Goal: Information Seeking & Learning: Find specific fact

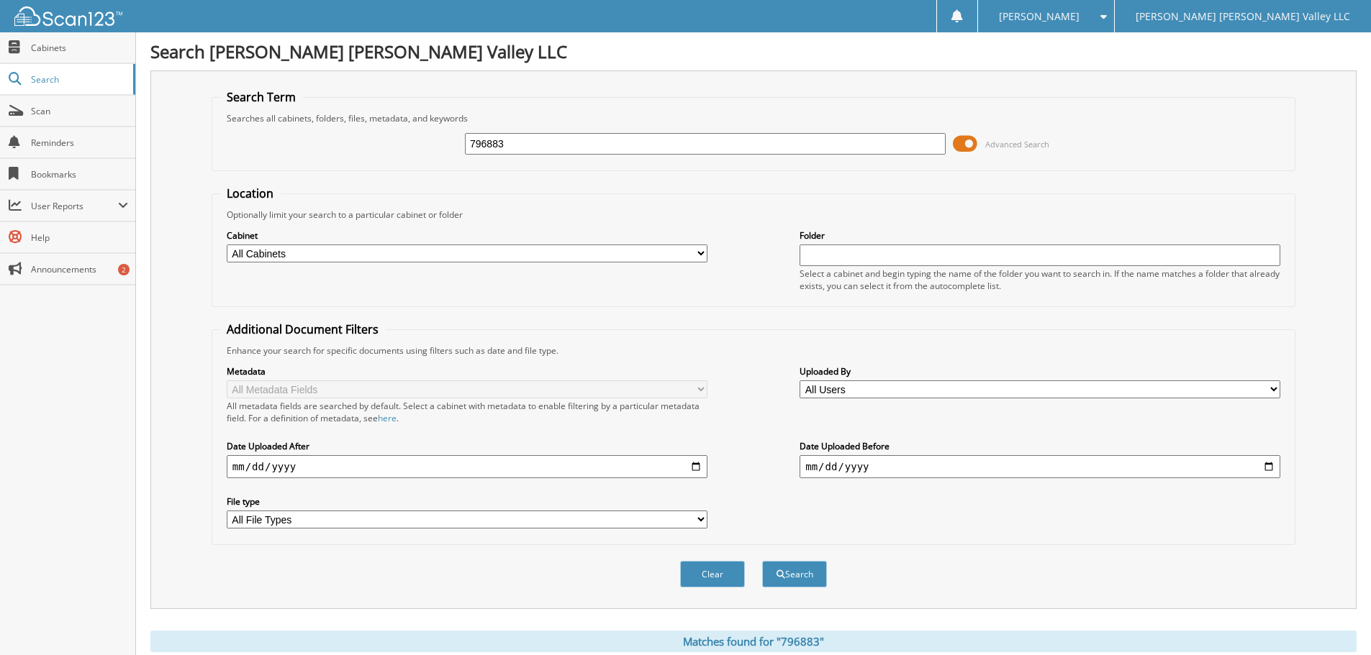
click at [560, 145] on input "796883" at bounding box center [705, 144] width 481 height 22
type input "809287"
click at [762, 561] on button "Search" at bounding box center [794, 574] width 65 height 27
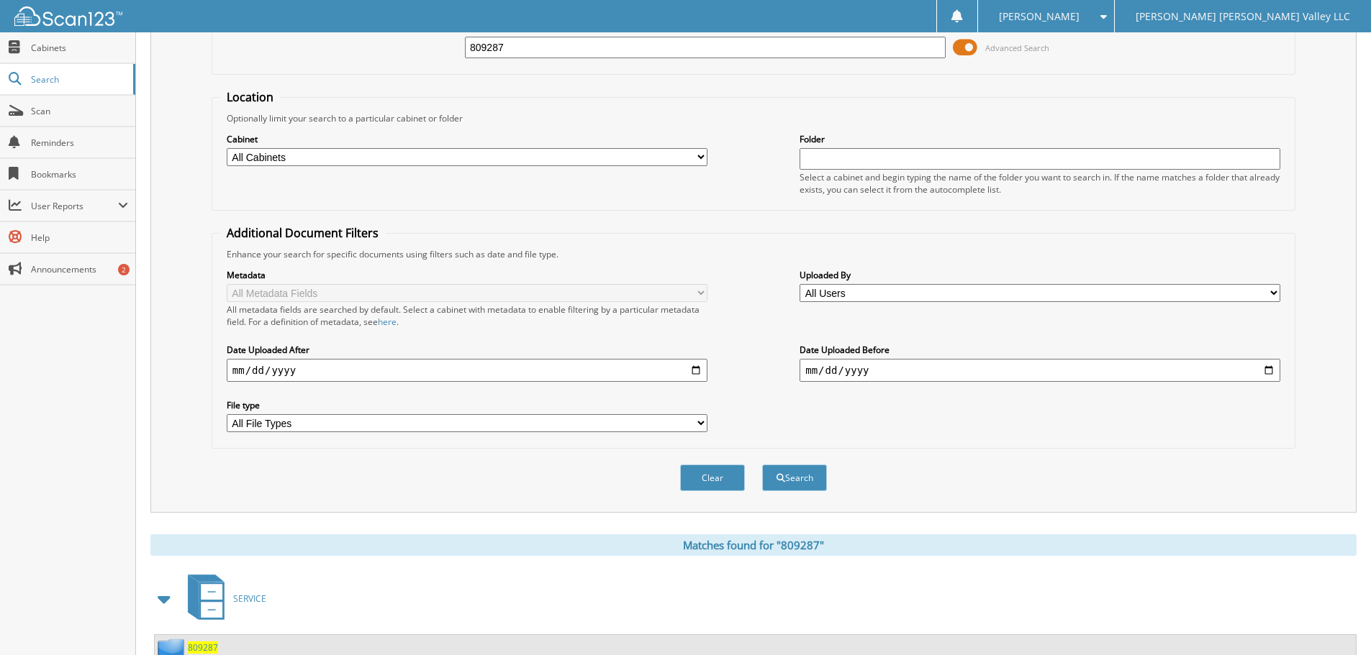
scroll to position [205, 0]
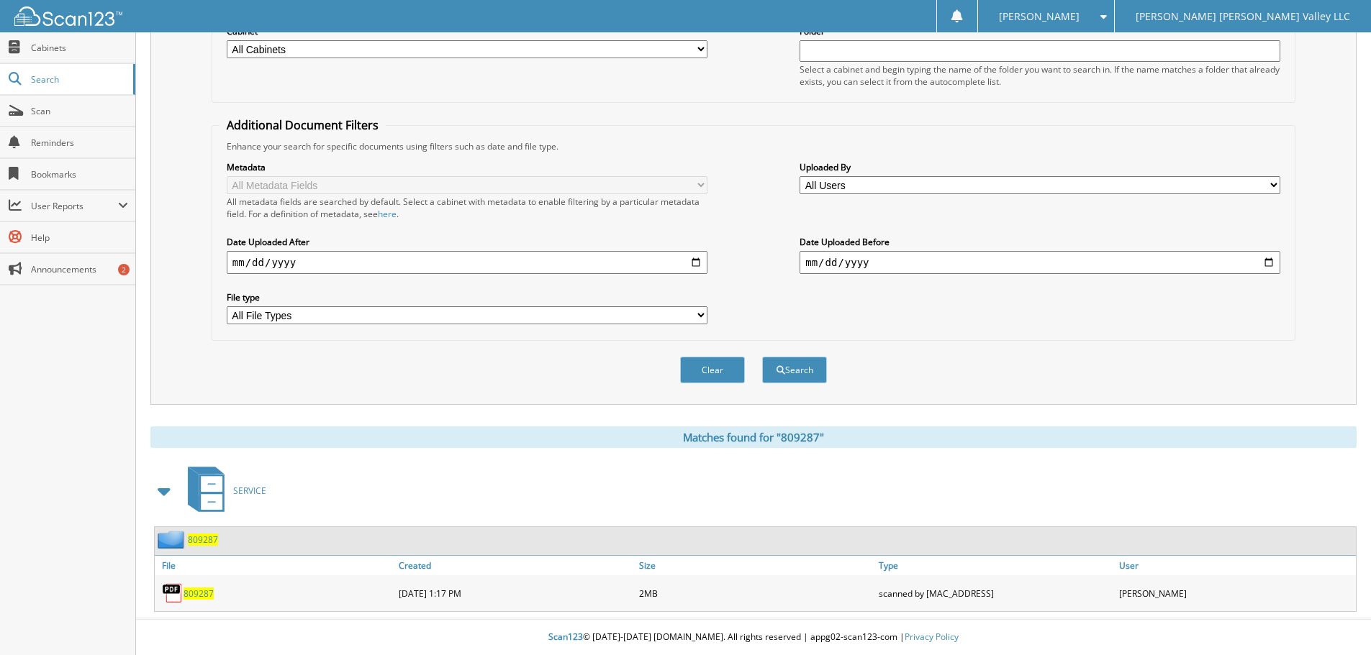
click at [207, 588] on span "809287" at bounding box center [198, 594] width 30 height 12
